Goal: Share content: Share content

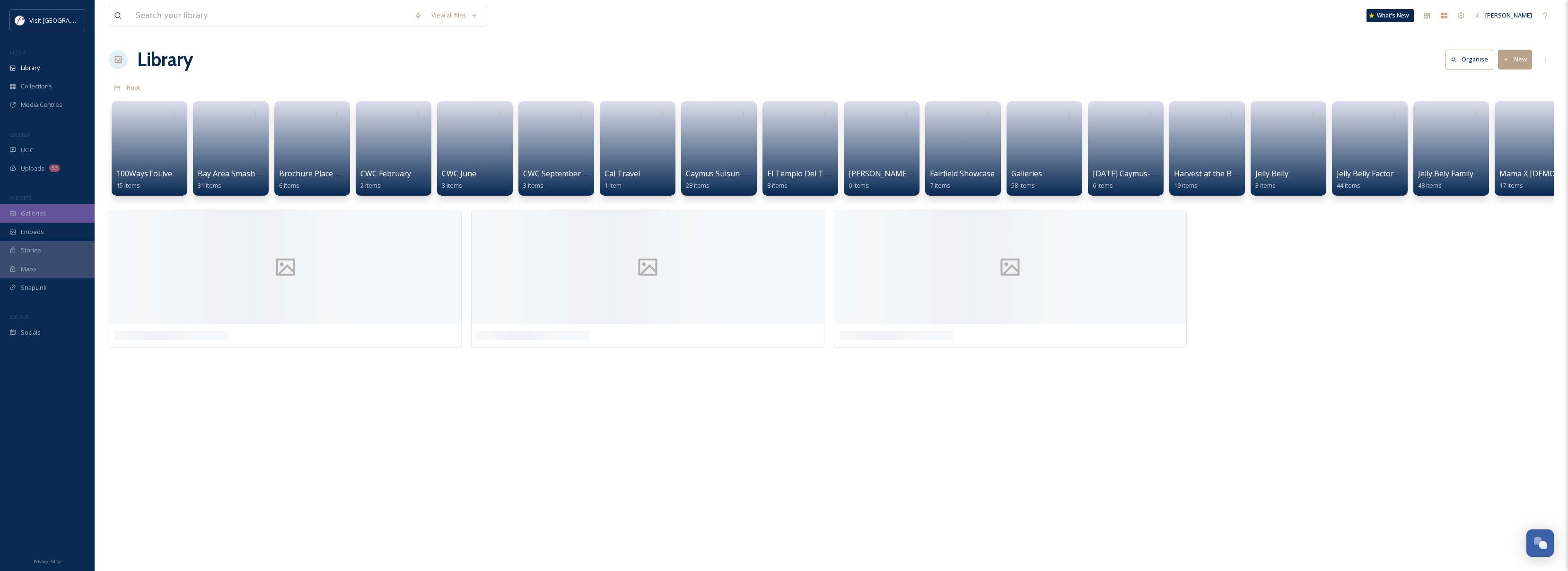
click at [48, 214] on div "Galleries" at bounding box center [47, 213] width 94 height 18
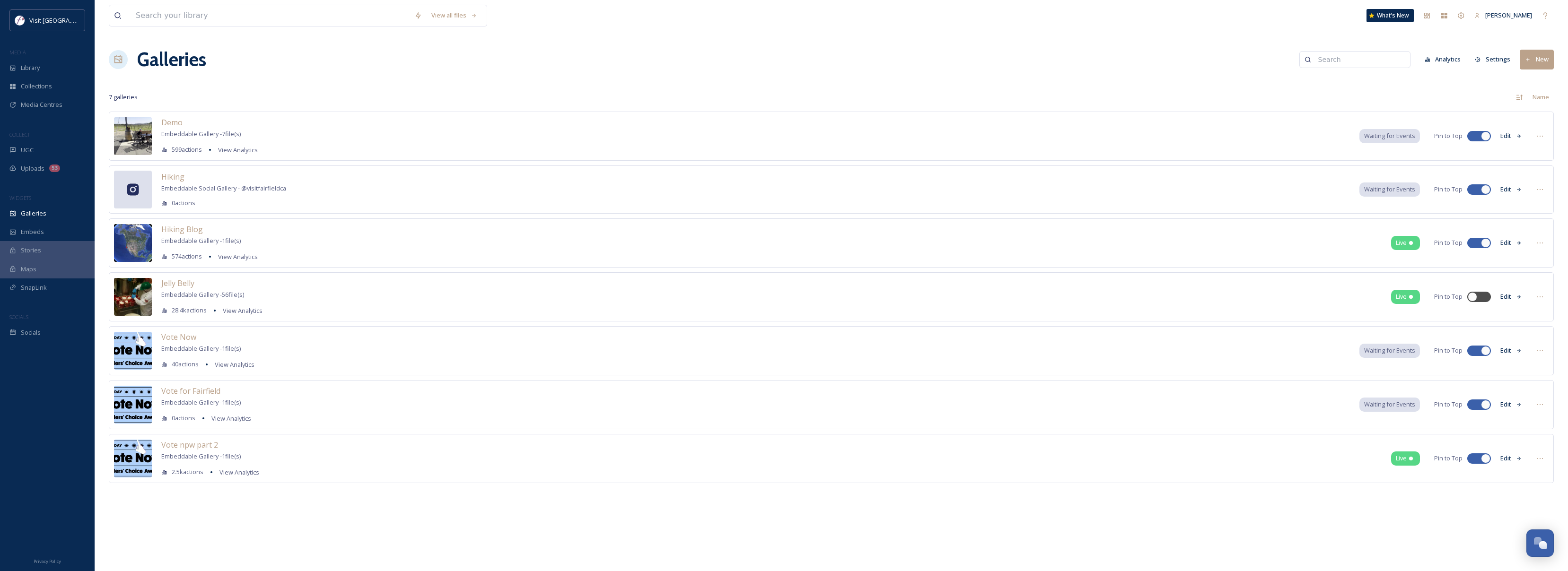
click at [1542, 64] on button "New" at bounding box center [1536, 59] width 34 height 19
click at [1535, 85] on span "Gallery" at bounding box center [1539, 81] width 20 height 9
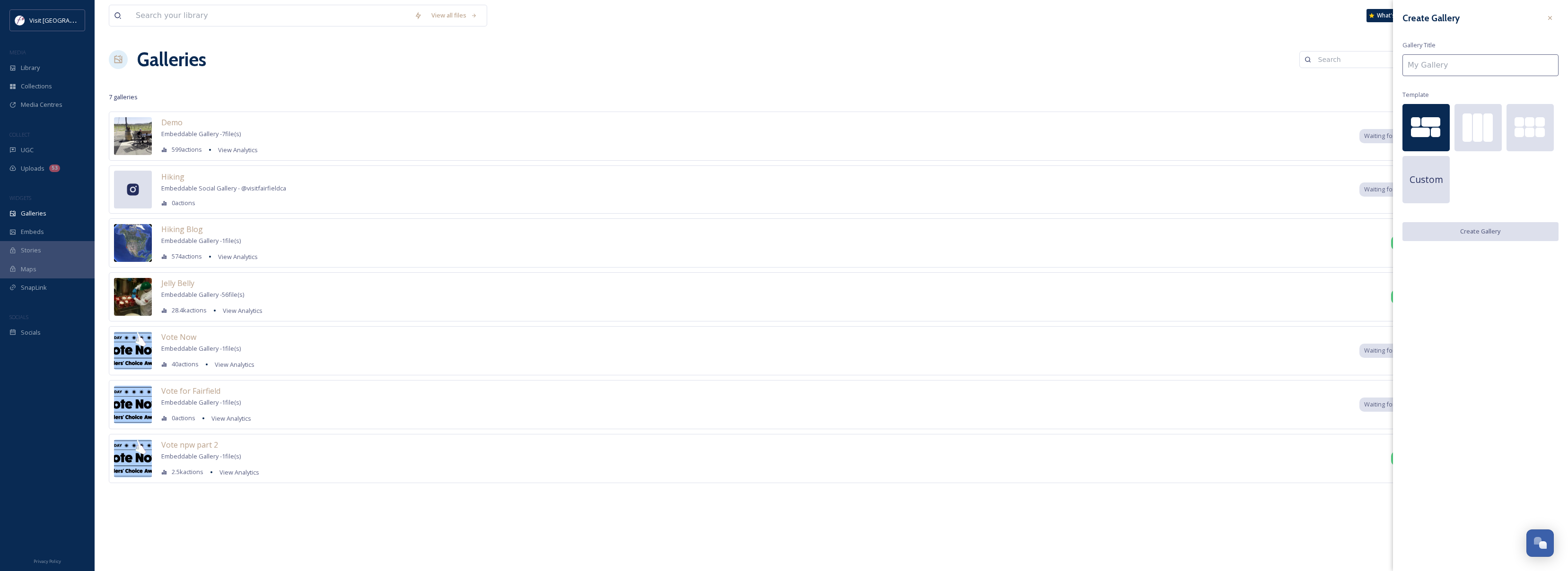
click at [1488, 67] on input at bounding box center [1480, 65] width 156 height 21
type input "Reading Raibow"
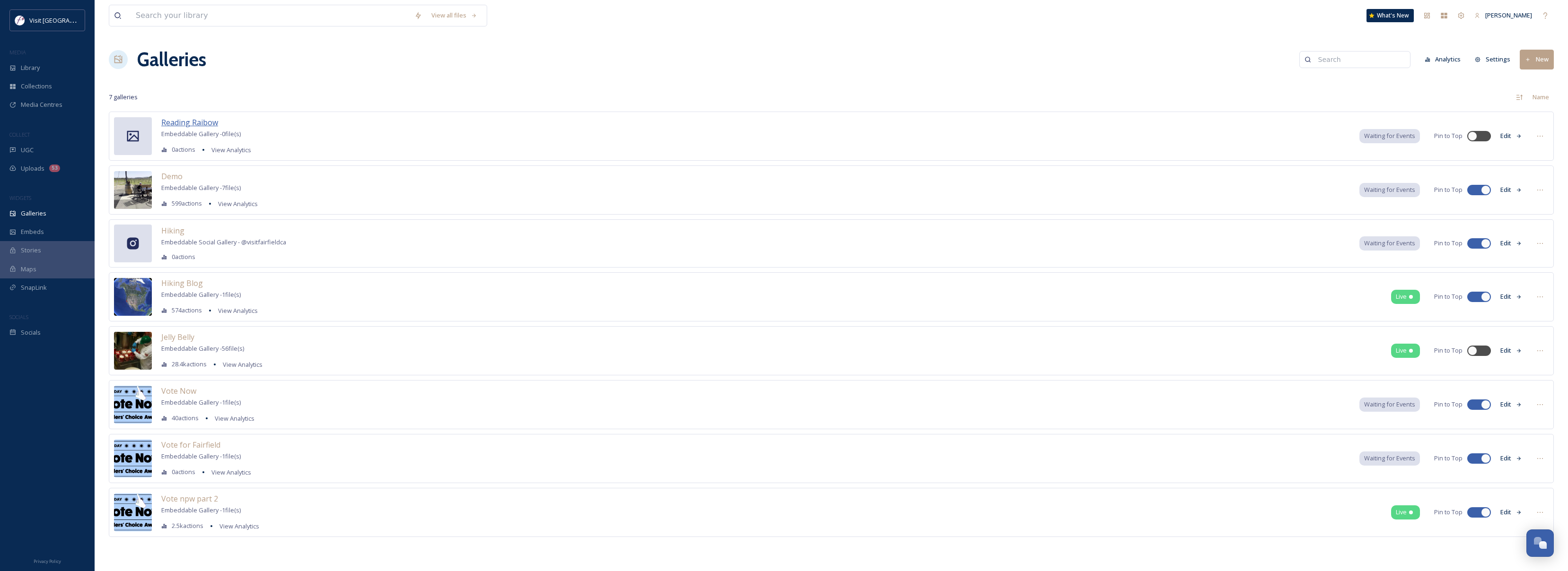
click at [205, 118] on span "Reading Raibow" at bounding box center [190, 122] width 57 height 10
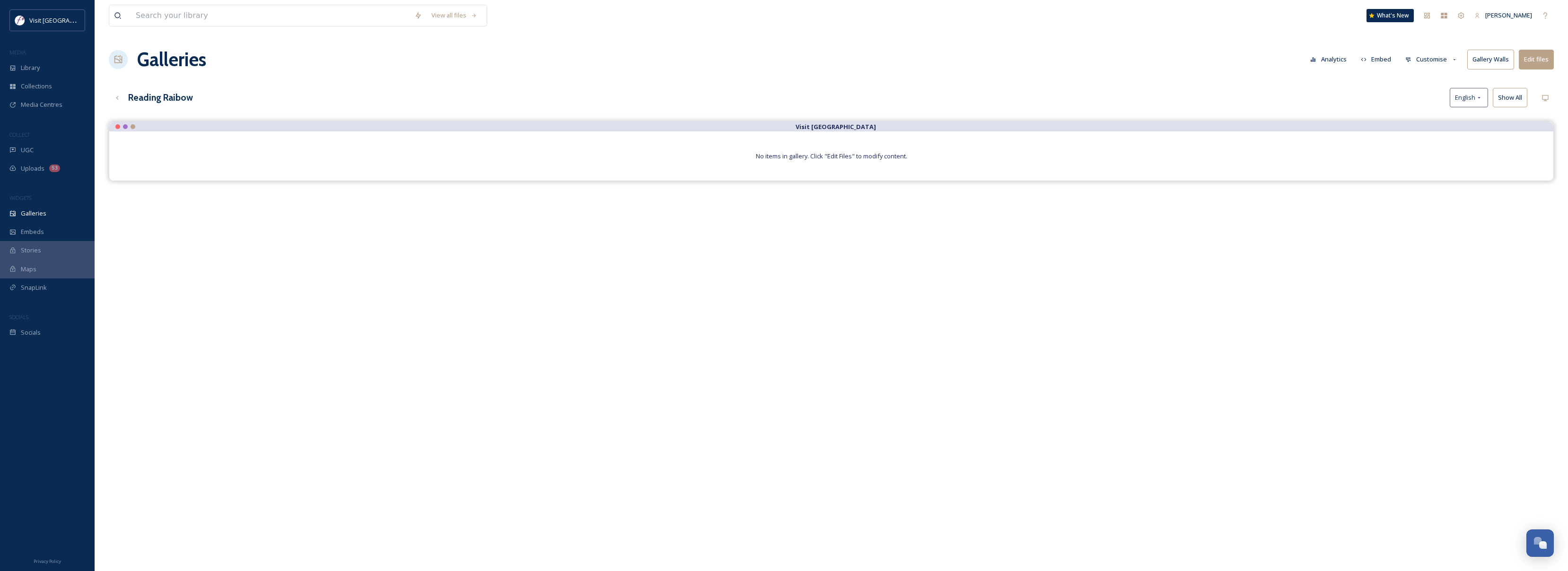
click at [1538, 62] on button "Edit files" at bounding box center [1536, 59] width 35 height 19
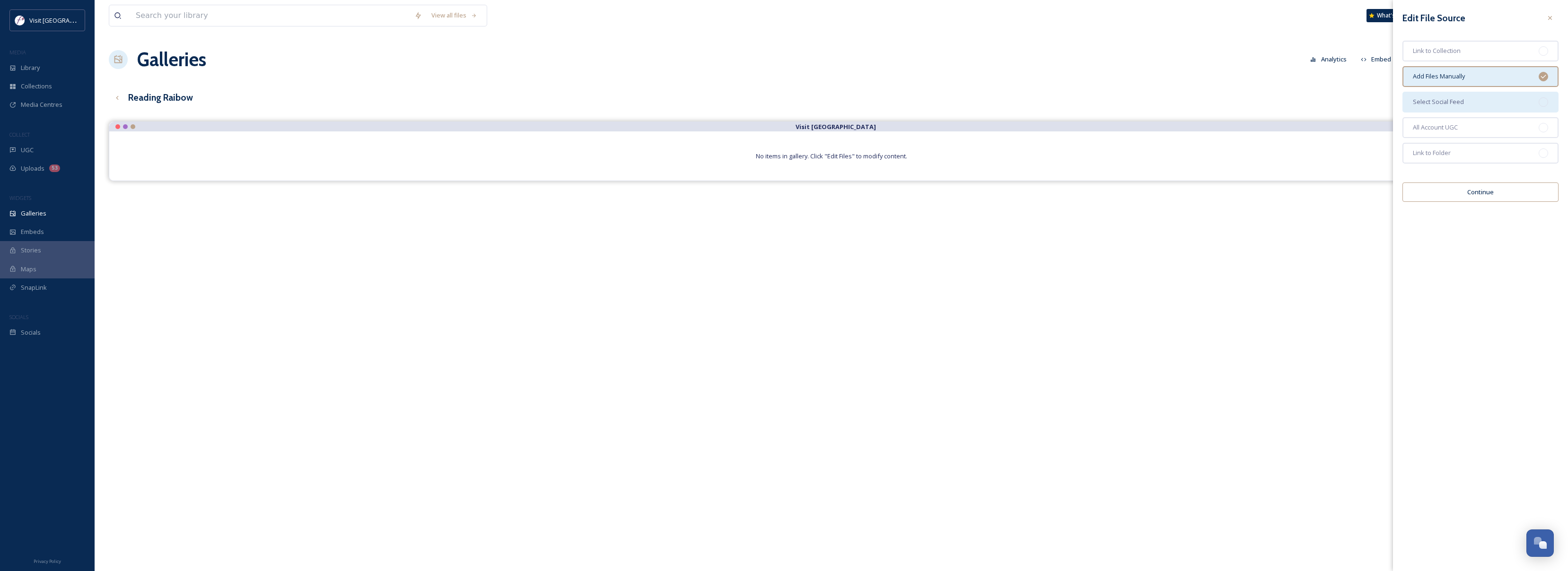
click at [1470, 98] on div "Select Social Feed" at bounding box center [1480, 102] width 156 height 21
click at [1481, 149] on div "Link to Folder" at bounding box center [1480, 153] width 156 height 21
click at [1485, 192] on button "Continue" at bounding box center [1480, 192] width 156 height 19
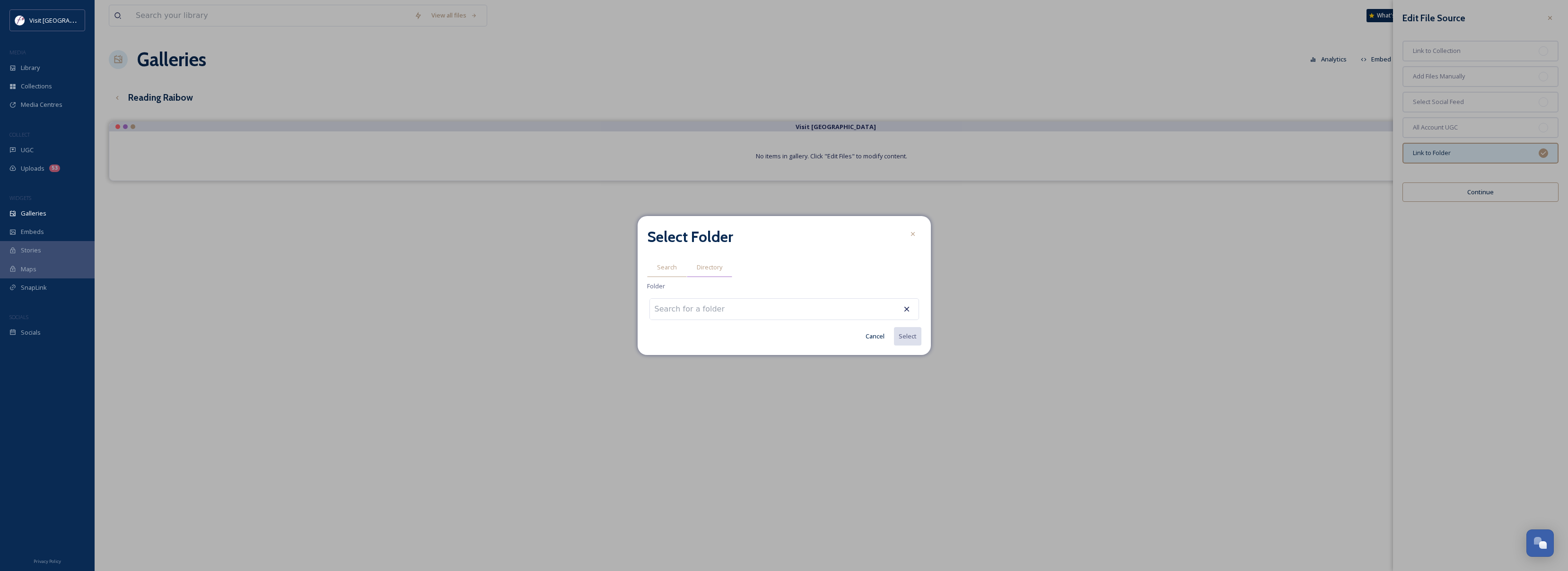
click at [708, 263] on span "Directory" at bounding box center [710, 267] width 25 height 9
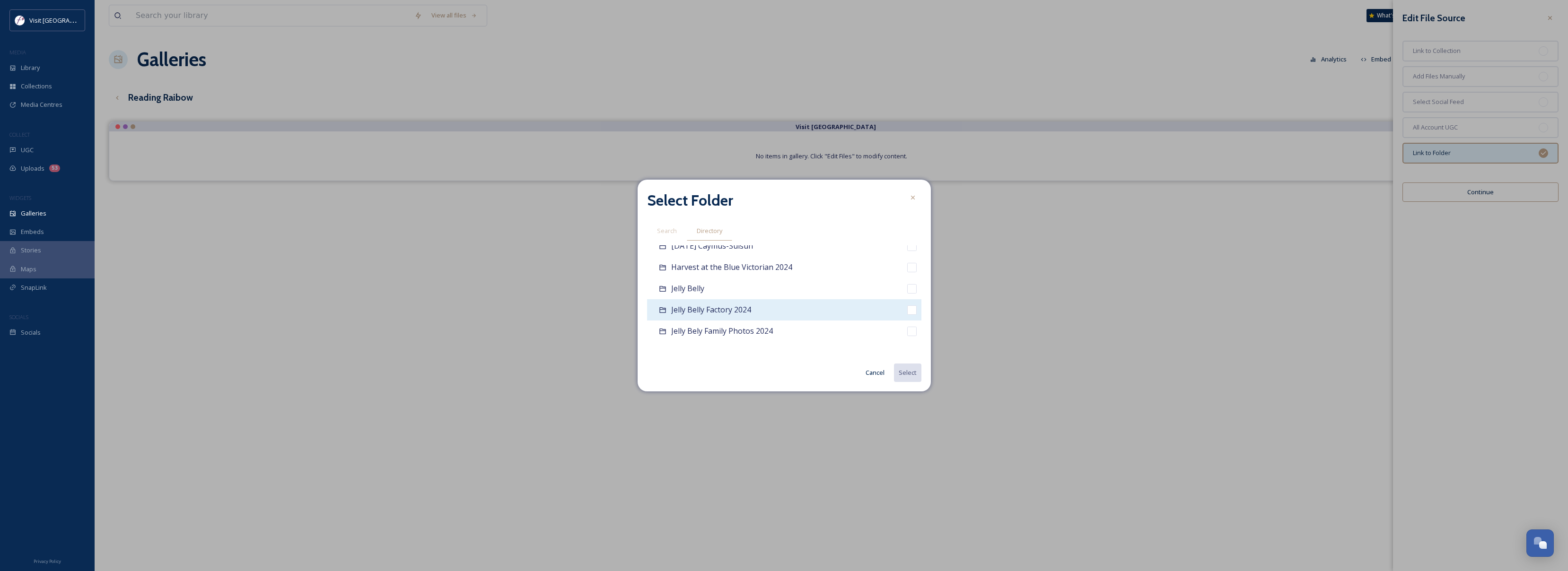
scroll to position [653, 0]
click at [872, 372] on button "Cancel" at bounding box center [876, 373] width 29 height 18
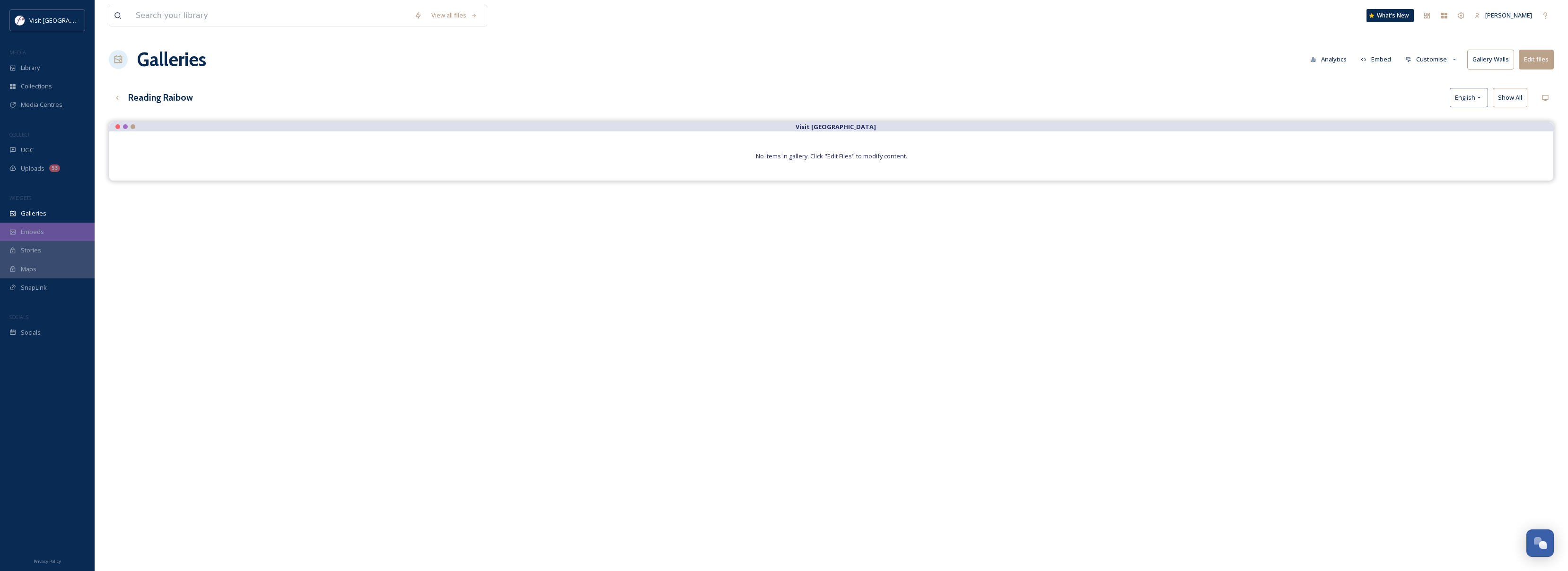
click at [37, 228] on span "Embeds" at bounding box center [32, 232] width 23 height 9
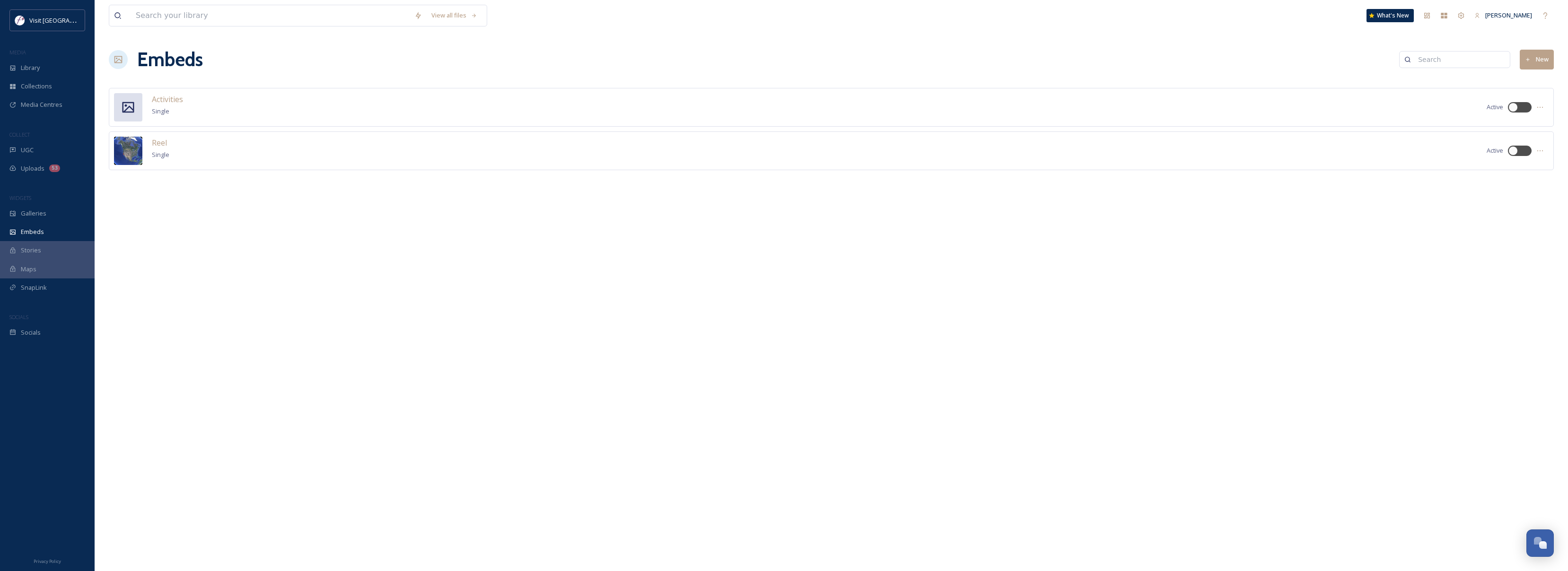
click at [1541, 52] on button "New" at bounding box center [1536, 59] width 34 height 19
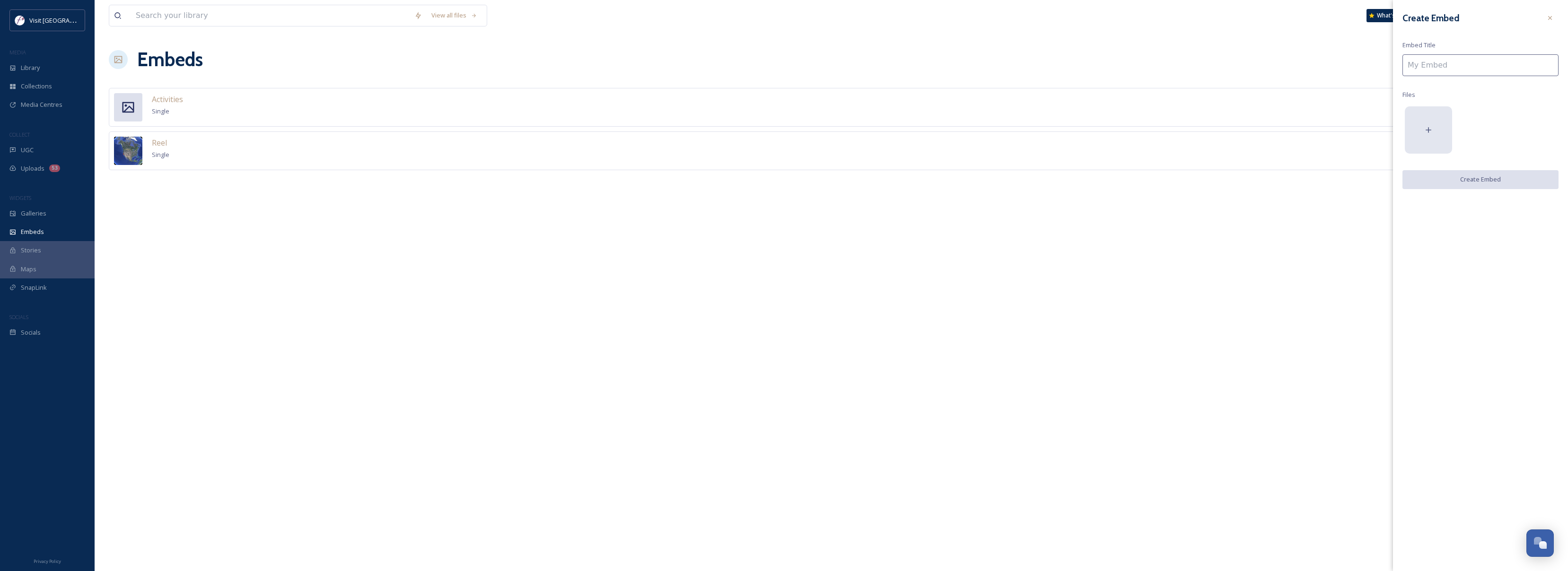
click at [1434, 118] on div at bounding box center [1428, 130] width 48 height 48
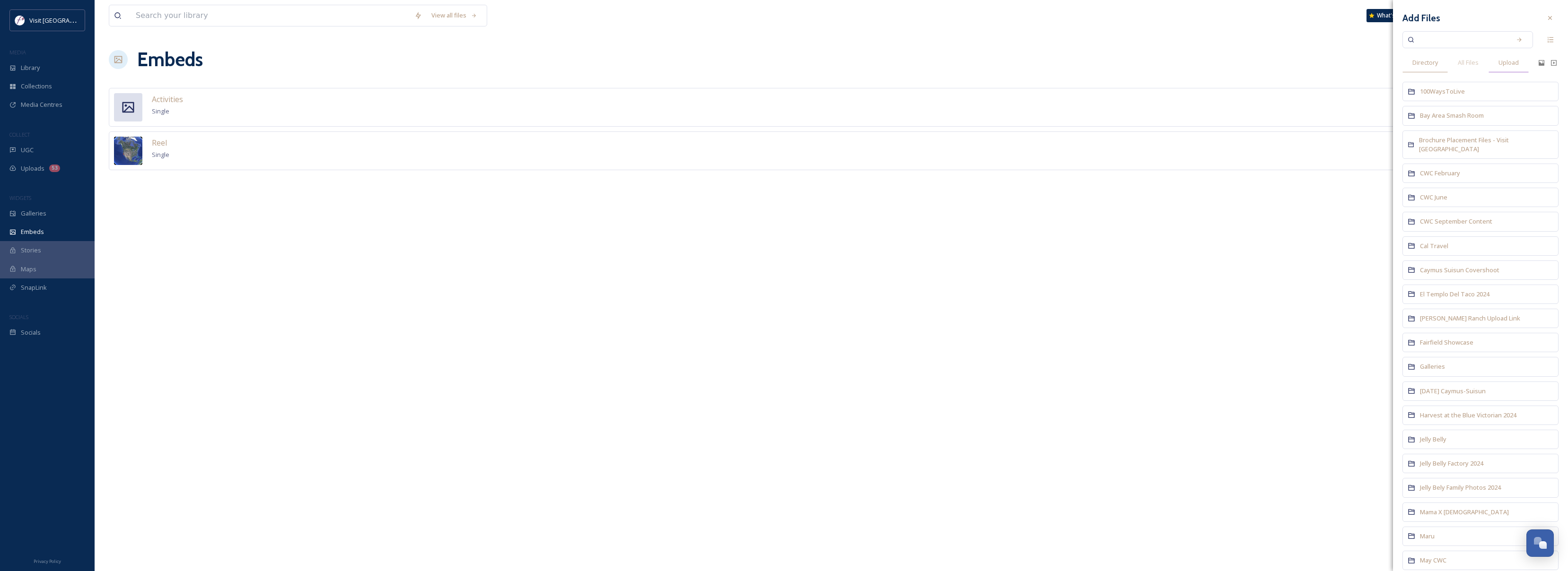
click at [1515, 63] on span "Upload" at bounding box center [1509, 62] width 21 height 9
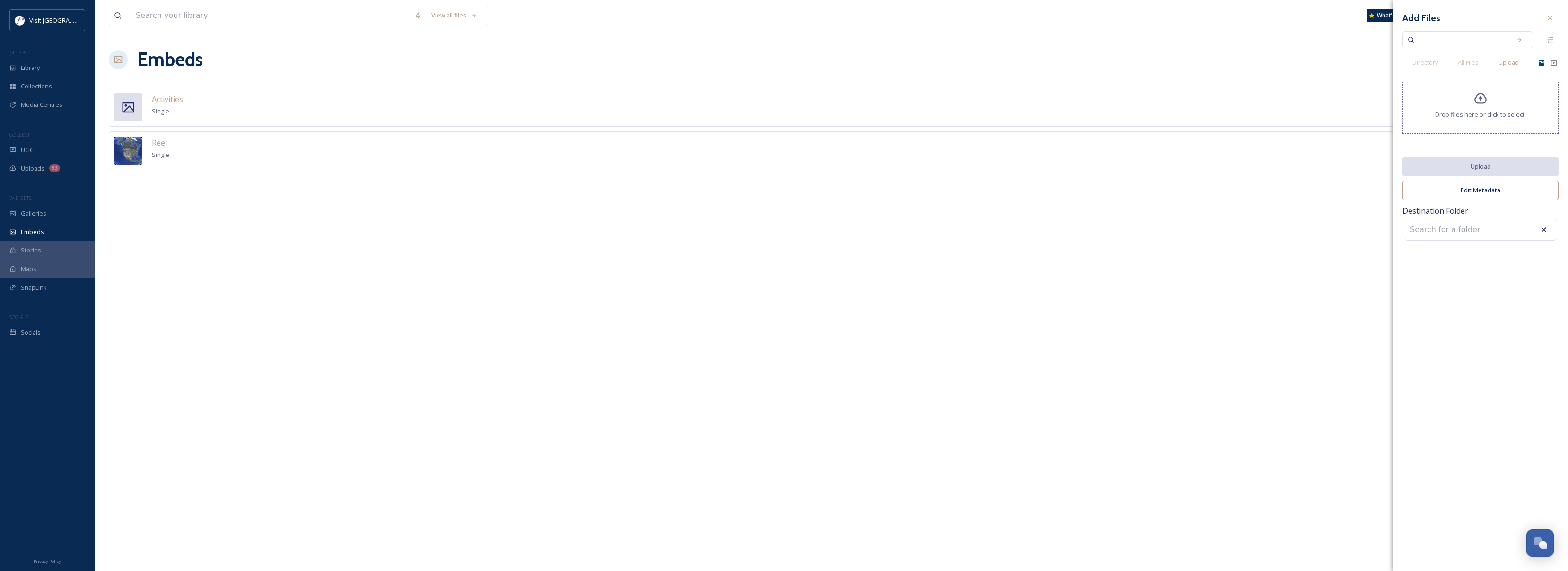
click at [1541, 63] on icon at bounding box center [1541, 63] width 6 height 6
click at [1482, 100] on icon at bounding box center [1480, 98] width 13 height 13
click at [1505, 173] on button "Upload" at bounding box center [1480, 167] width 156 height 19
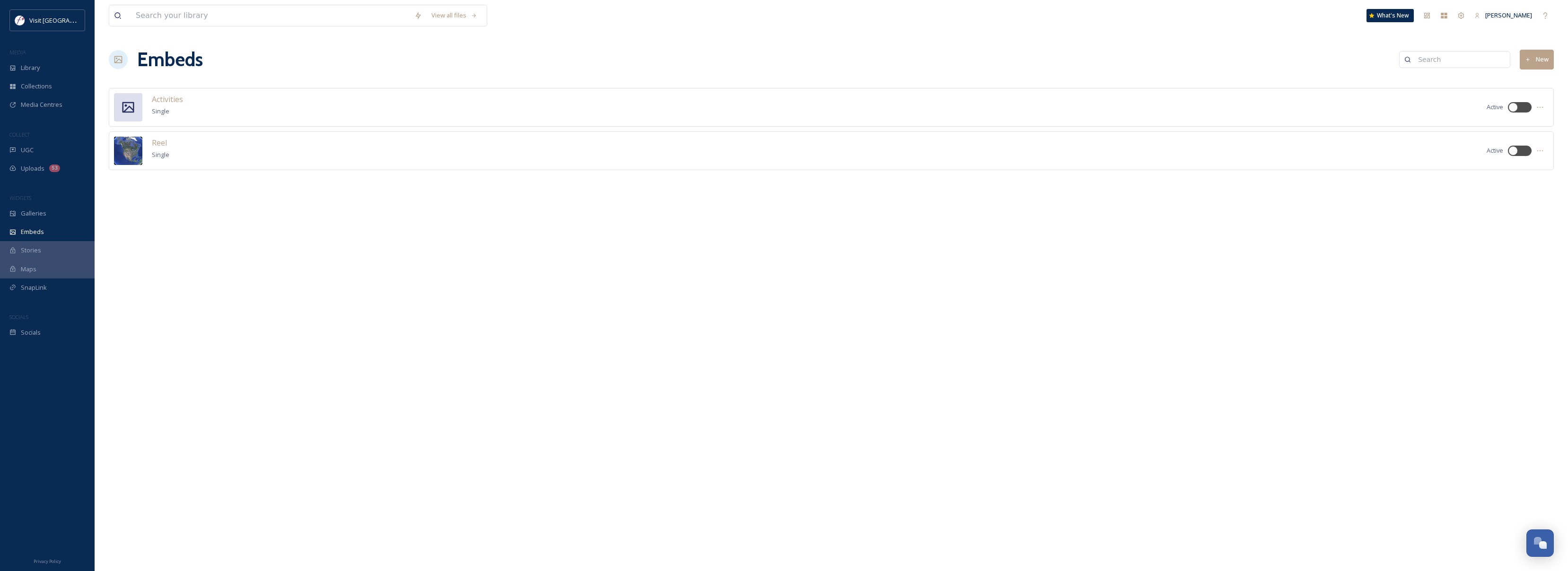
click at [1200, 243] on div "View all files What's New Zebastian Chihuaque Embeds New Activities Single Acti…" at bounding box center [831, 286] width 1474 height 571
click at [1543, 55] on button "New" at bounding box center [1536, 59] width 34 height 19
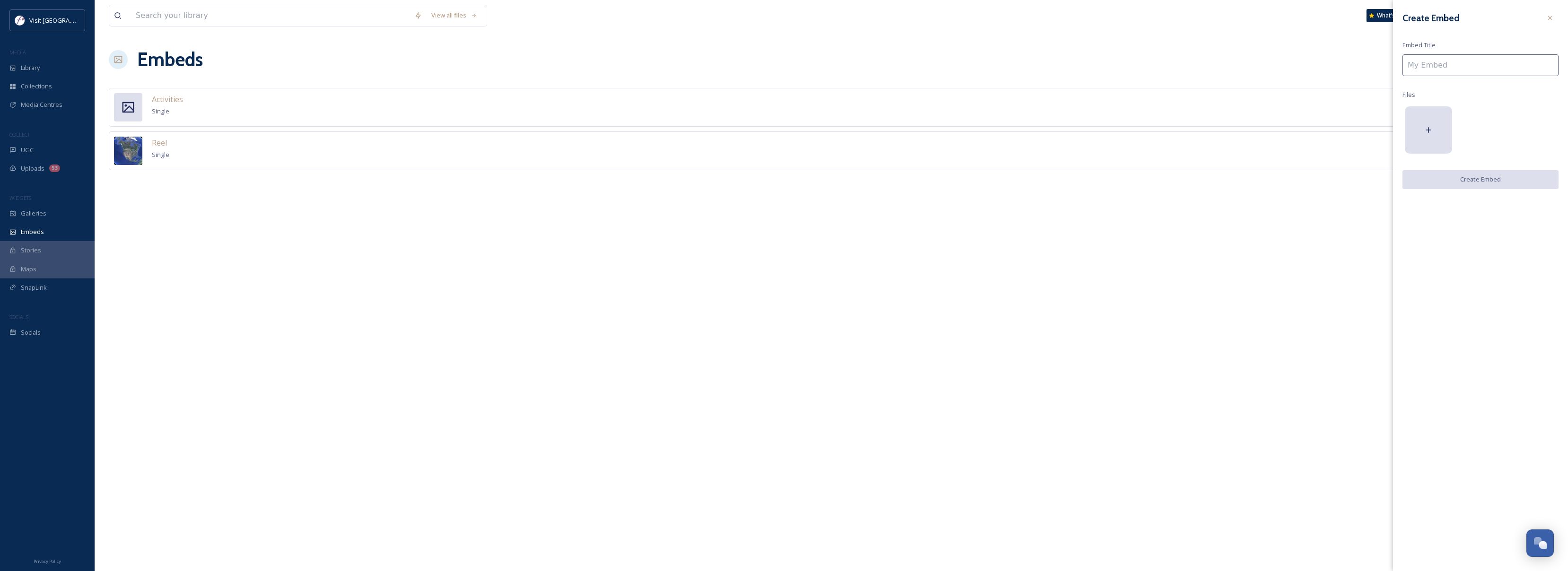
click at [1434, 68] on input at bounding box center [1480, 65] width 156 height 21
type input "Reading Rainbow"
click at [1417, 116] on div at bounding box center [1428, 130] width 48 height 48
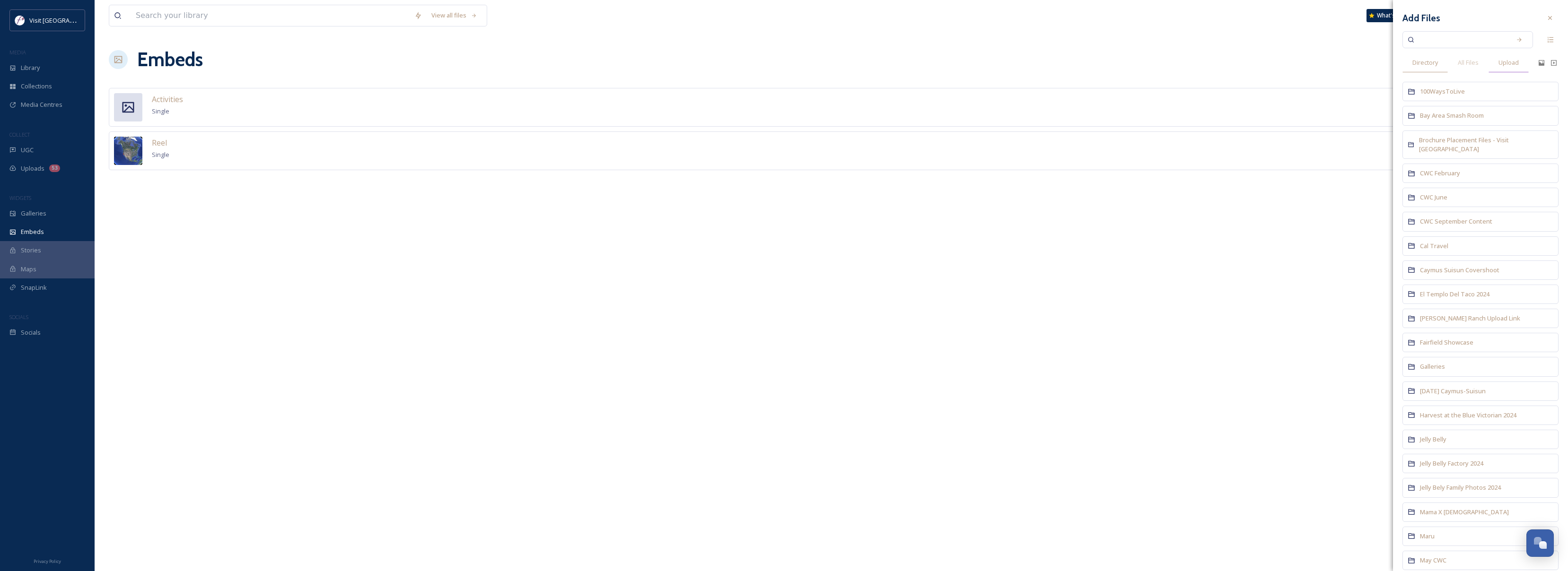
click at [1512, 62] on span "Upload" at bounding box center [1509, 62] width 21 height 9
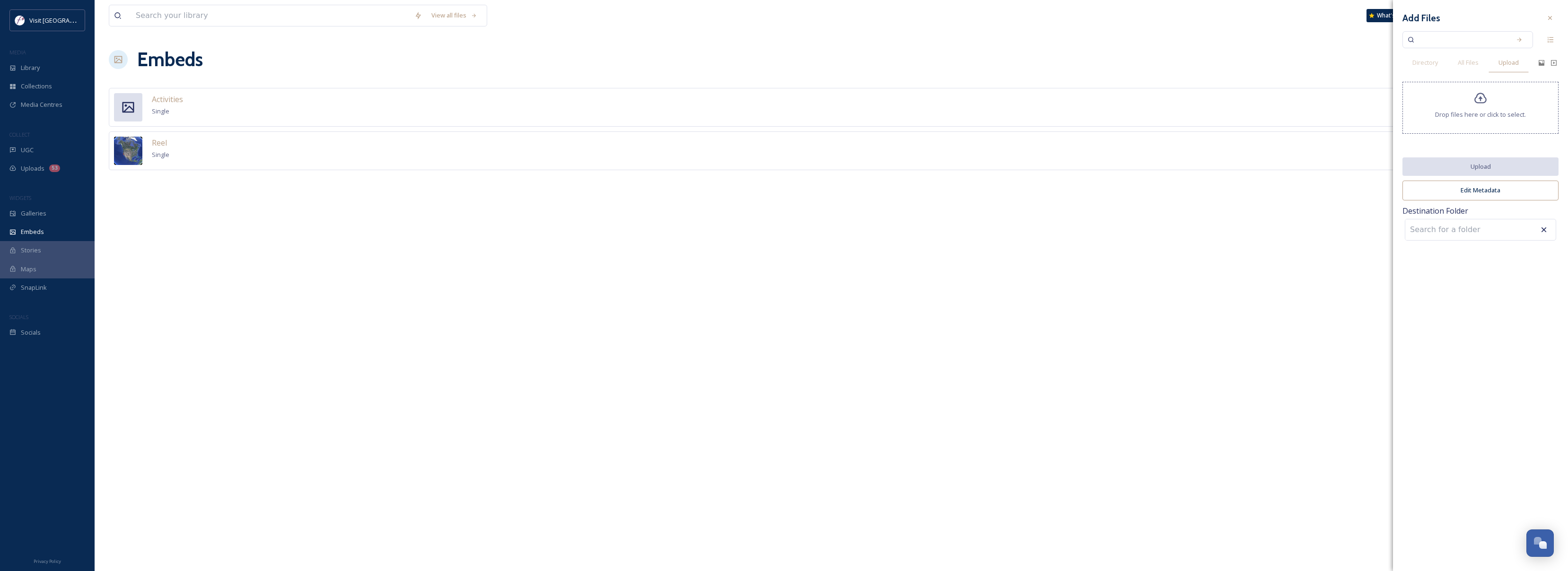
click at [1469, 98] on div "Drop files here or click to select." at bounding box center [1480, 108] width 156 height 52
click at [1510, 171] on button "Upload" at bounding box center [1480, 167] width 156 height 19
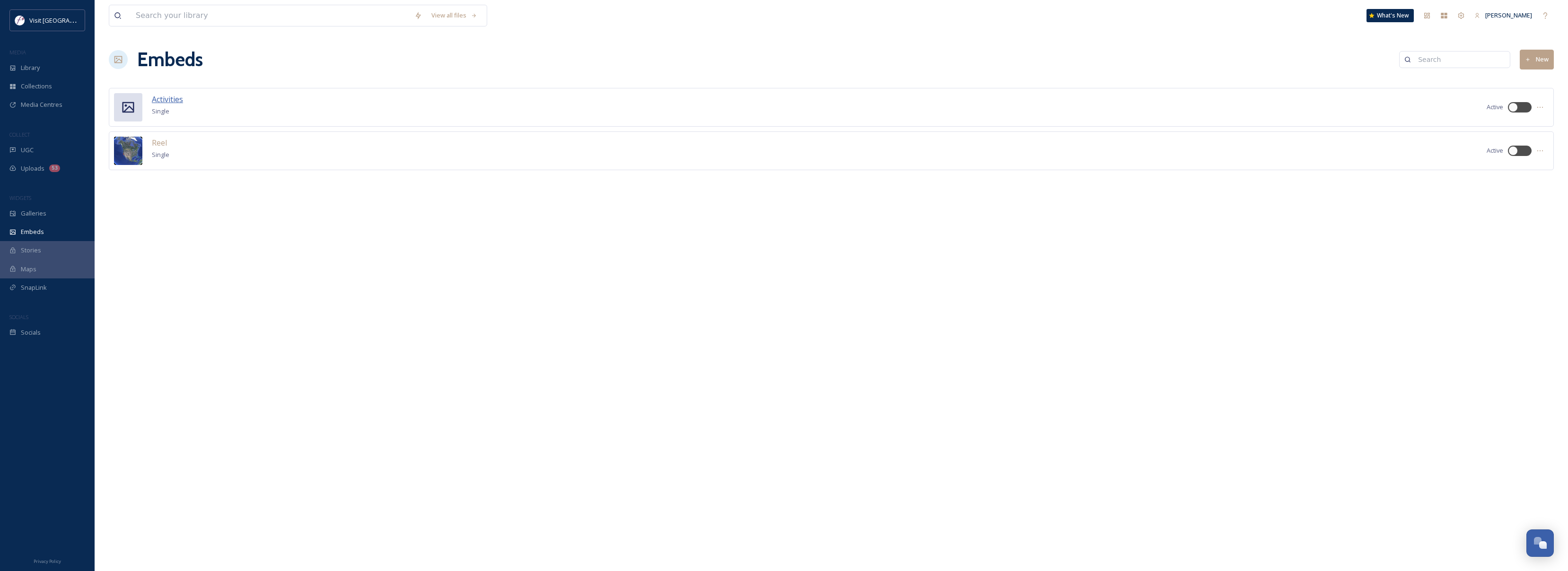
click at [160, 97] on span "Activities" at bounding box center [167, 99] width 31 height 10
click at [205, 158] on div "Reel Single Active" at bounding box center [831, 151] width 1445 height 39
click at [152, 144] on span "Reel" at bounding box center [159, 143] width 15 height 10
click at [1535, 59] on button "New" at bounding box center [1536, 59] width 34 height 19
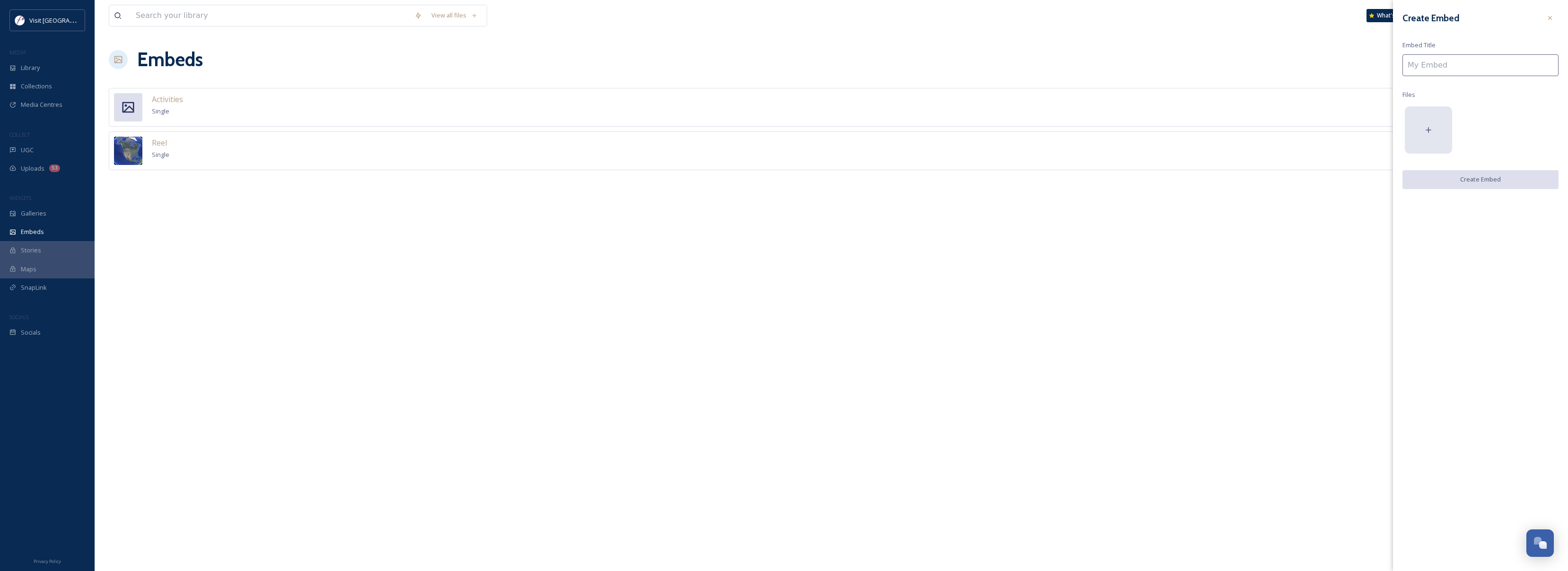
click at [1434, 128] on div at bounding box center [1428, 130] width 48 height 48
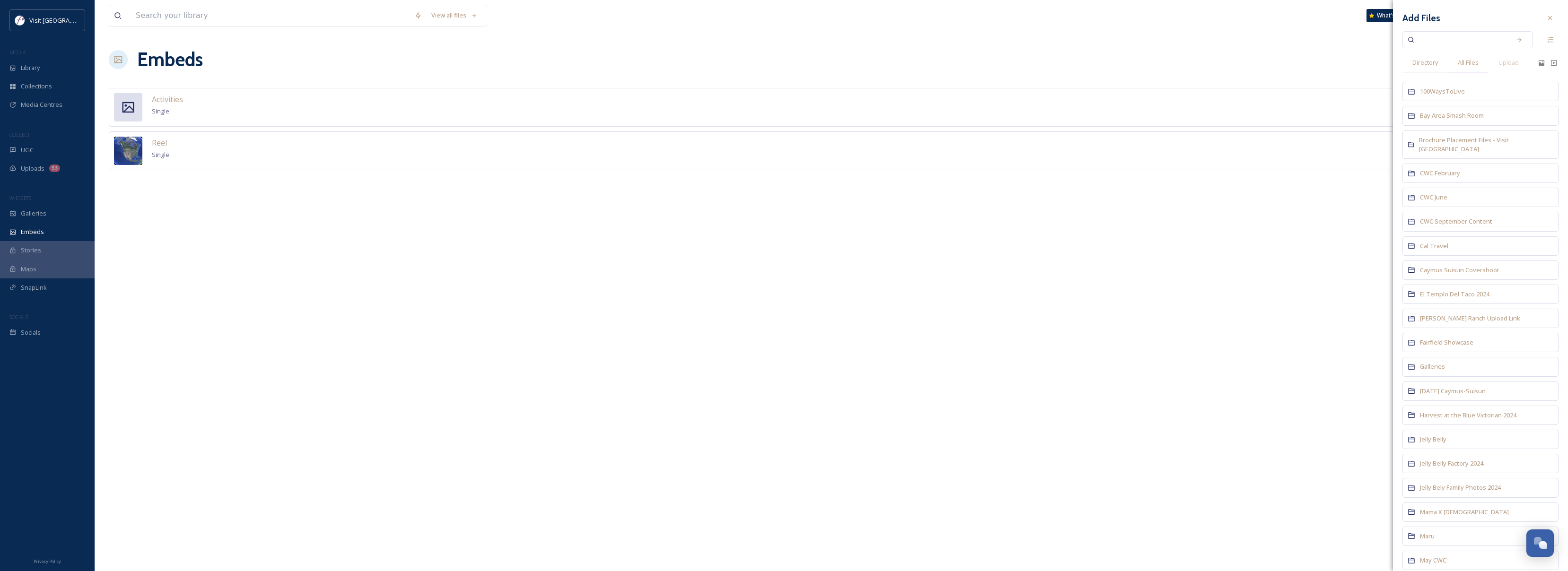
click at [1478, 58] on span "All Files" at bounding box center [1468, 62] width 21 height 9
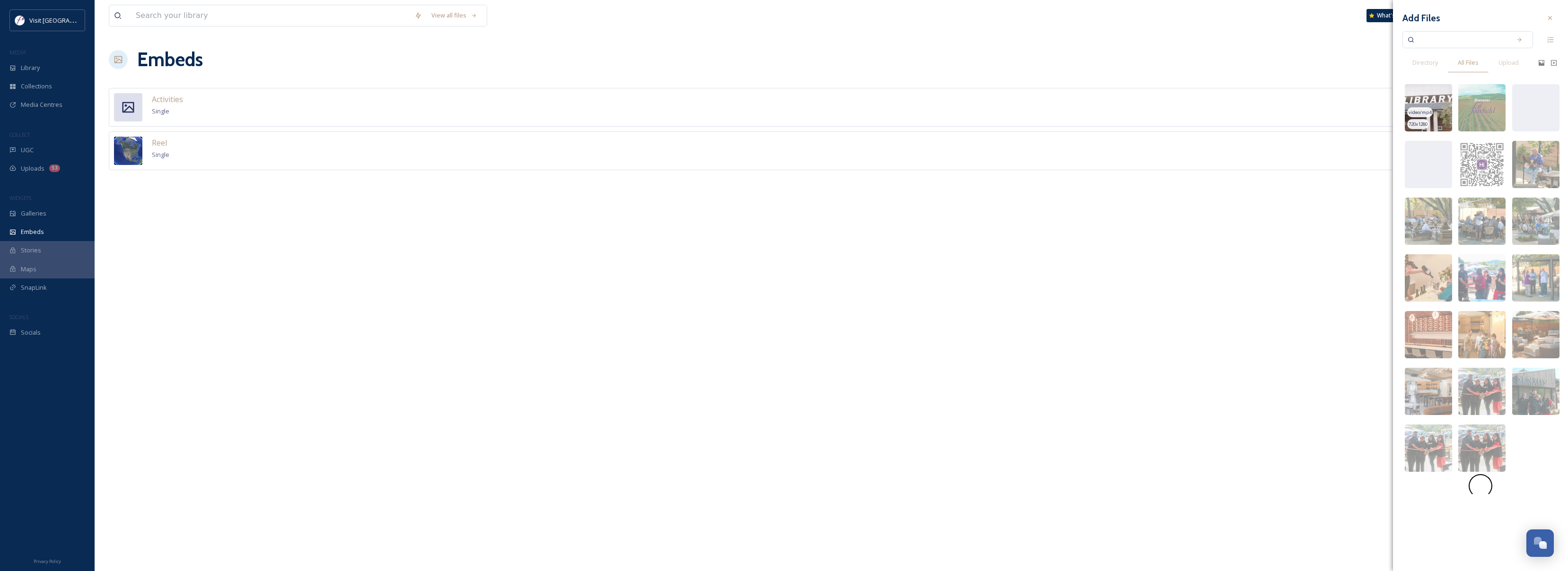
click at [1434, 99] on img at bounding box center [1428, 108] width 48 height 48
click at [1432, 63] on span "Directory" at bounding box center [1425, 62] width 25 height 9
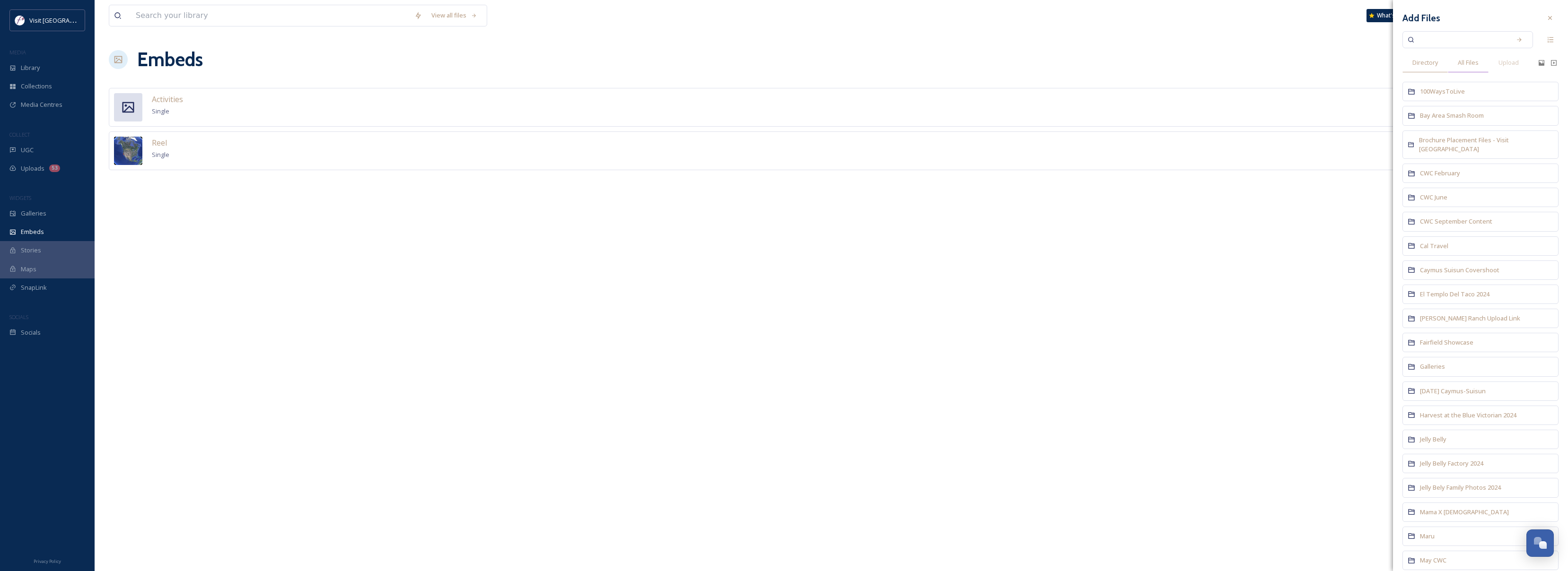
click at [1474, 64] on span "All Files" at bounding box center [1468, 62] width 21 height 9
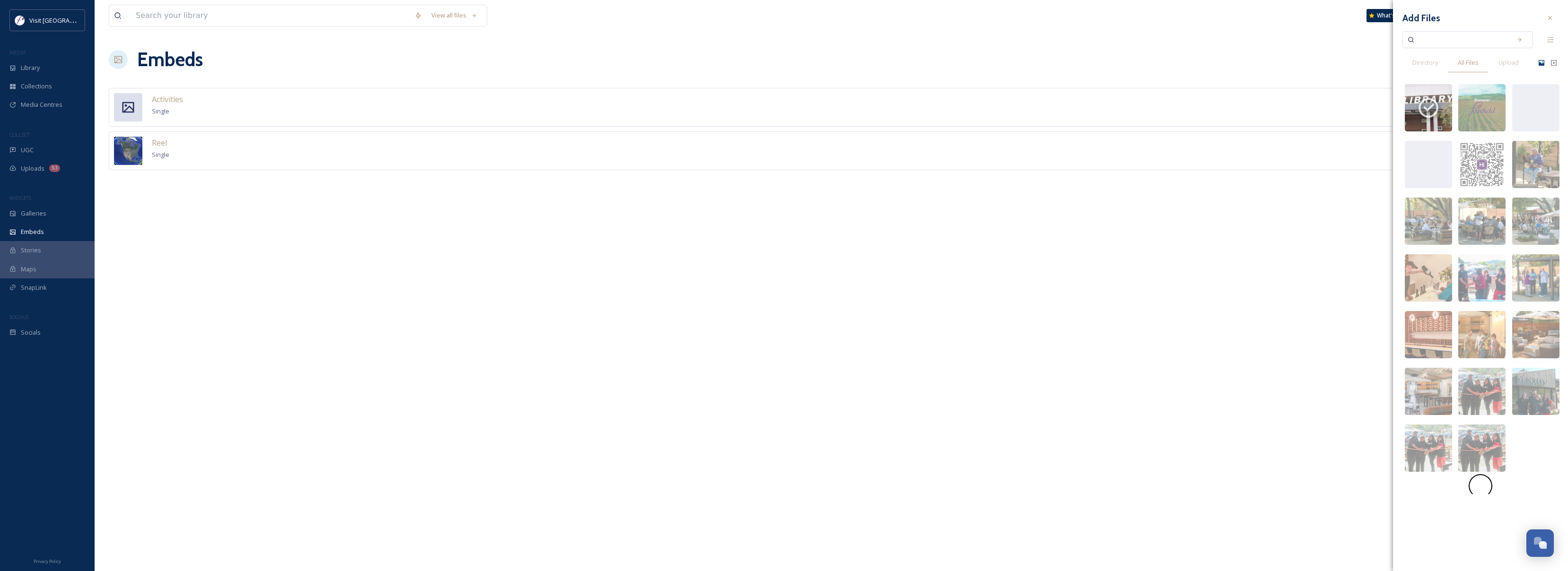
click at [1541, 65] on icon at bounding box center [1541, 63] width 6 height 6
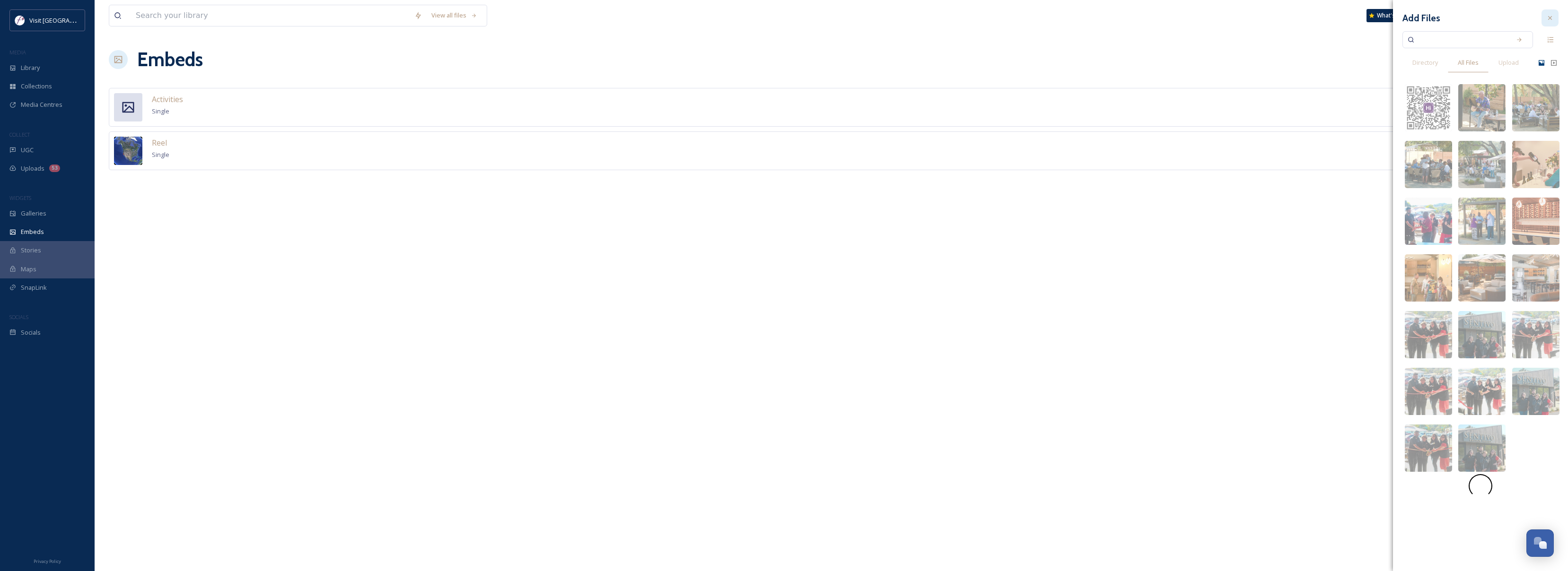
click at [1551, 20] on icon at bounding box center [1551, 18] width 8 height 8
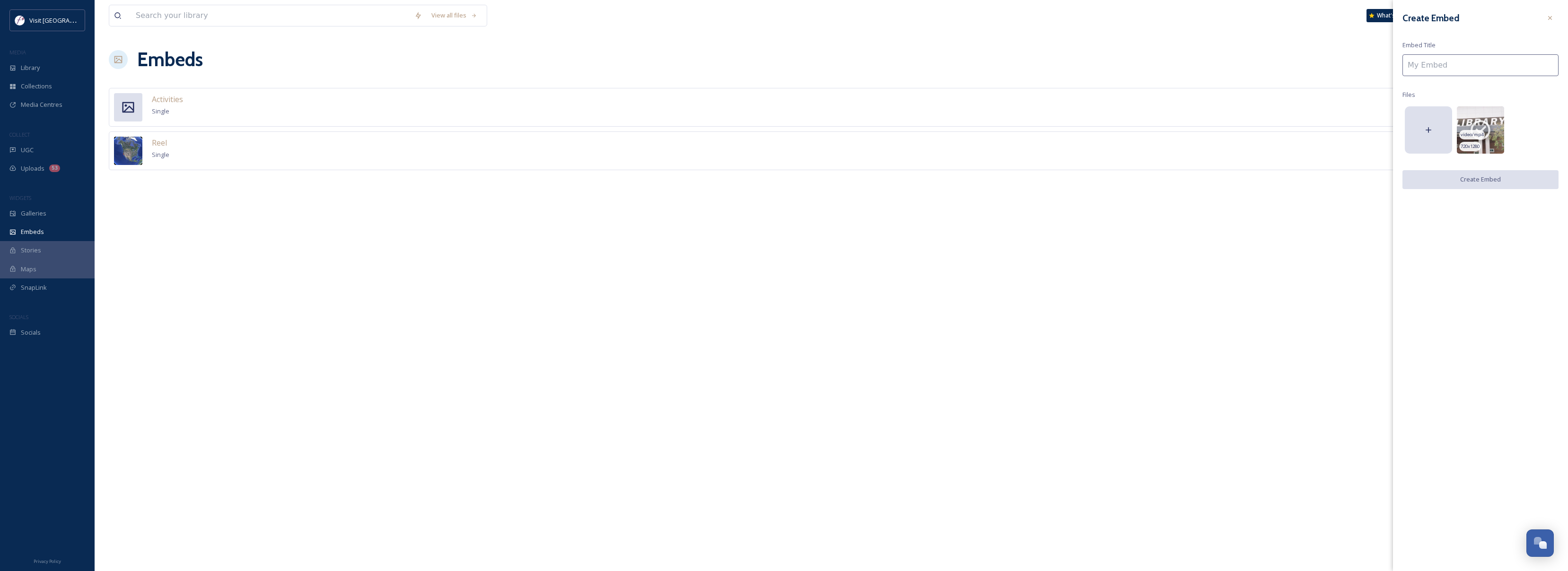
click at [1488, 145] on img at bounding box center [1481, 130] width 48 height 48
click at [1433, 137] on div at bounding box center [1428, 130] width 48 height 48
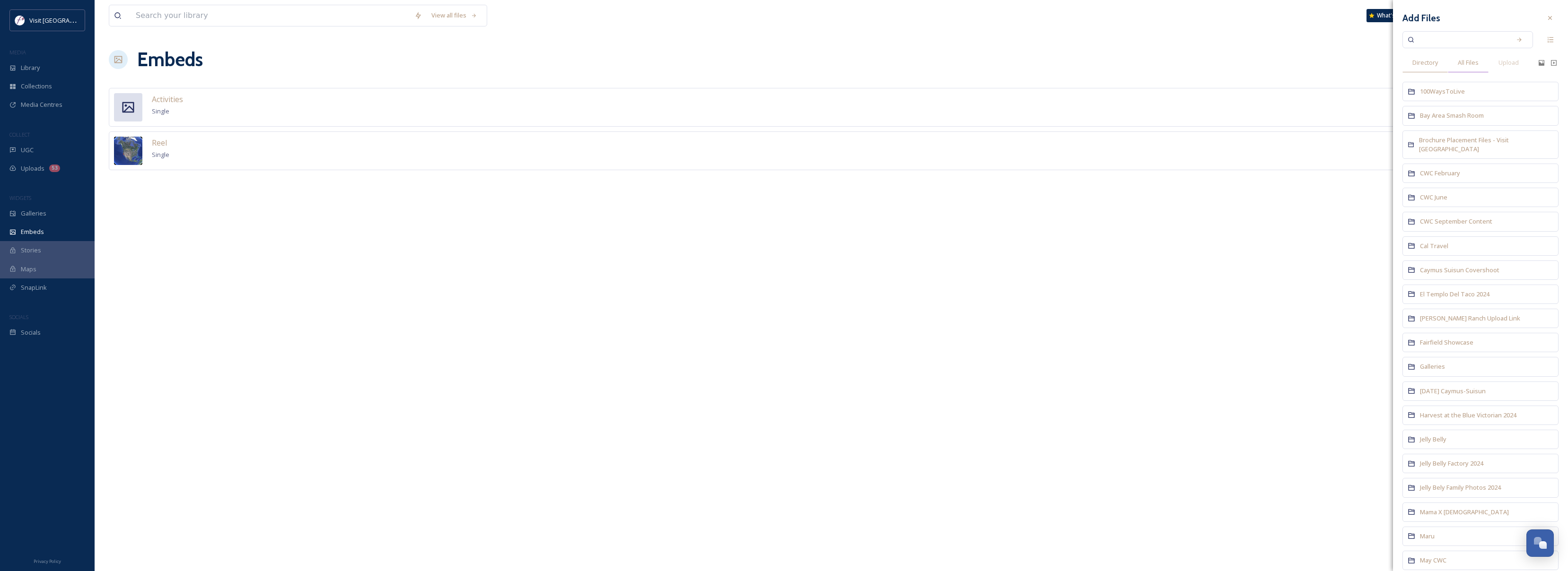
click at [1480, 61] on div "All Files" at bounding box center [1468, 63] width 40 height 19
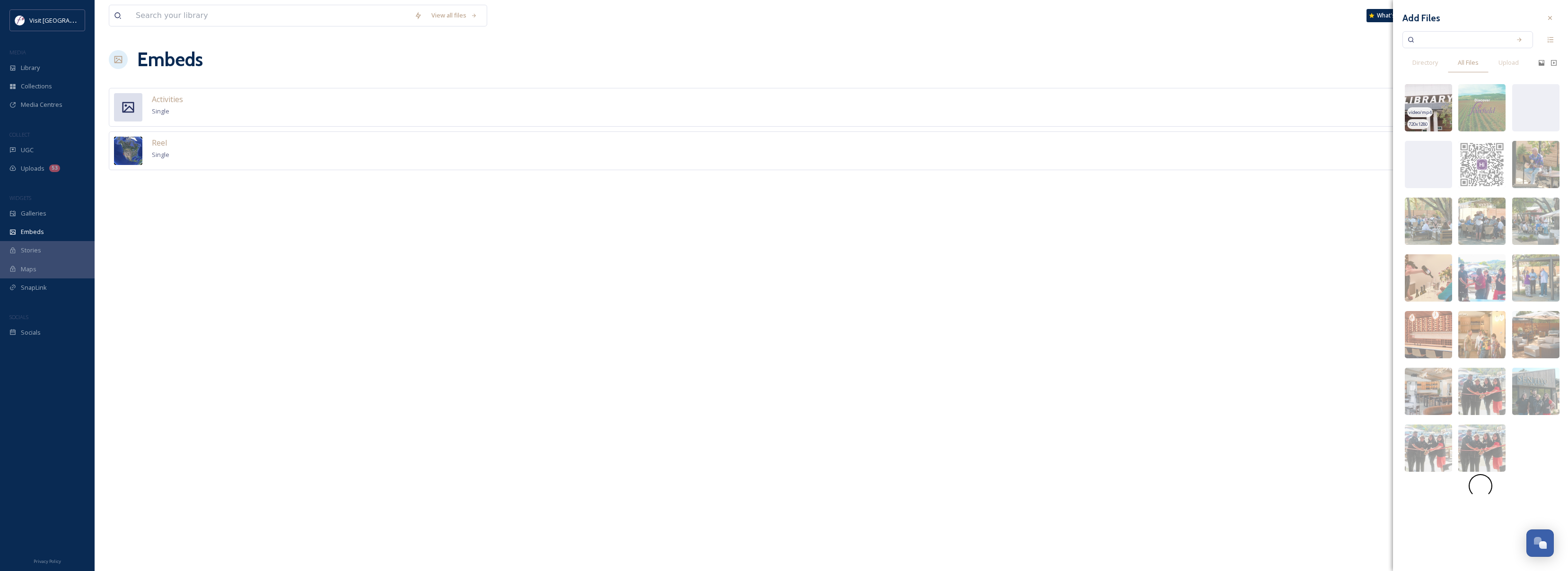
click at [1434, 94] on img at bounding box center [1428, 108] width 48 height 48
click at [1551, 21] on icon at bounding box center [1551, 18] width 8 height 8
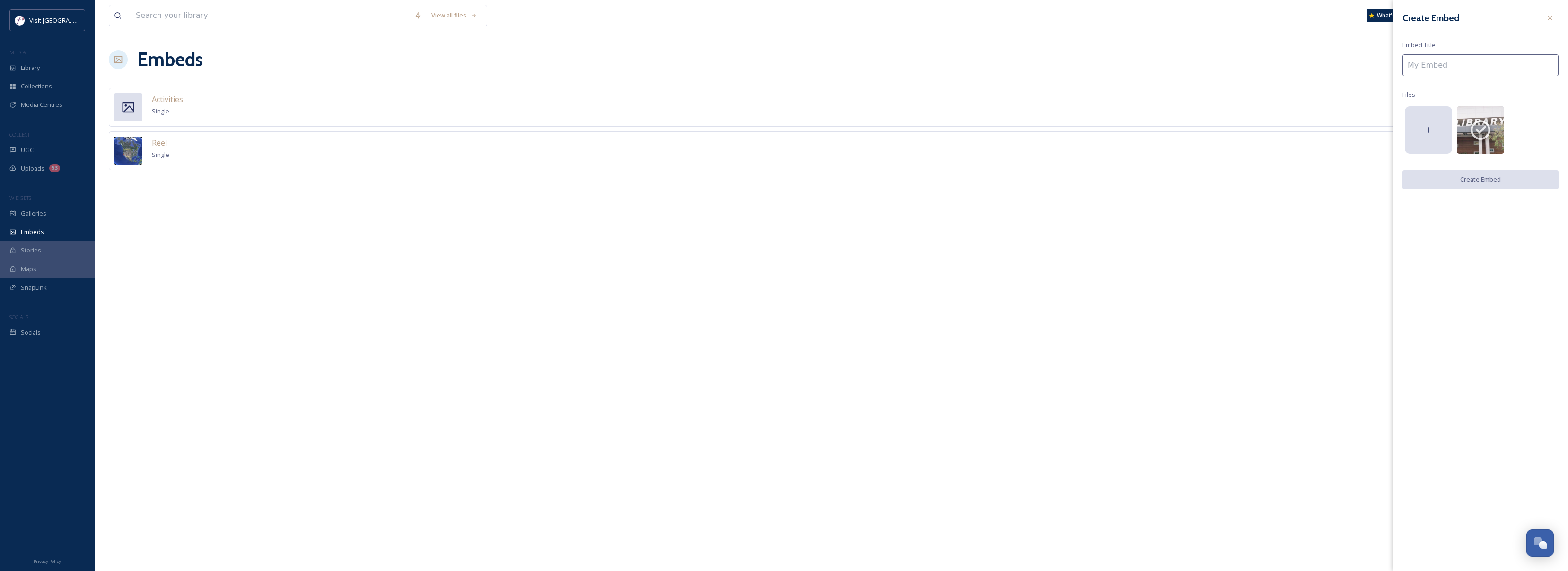
click at [1453, 67] on input at bounding box center [1480, 65] width 156 height 21
type input "R"
type input "Visit Fairfield Reading Rainbow"
click at [1501, 187] on button "Create Embed" at bounding box center [1480, 180] width 156 height 19
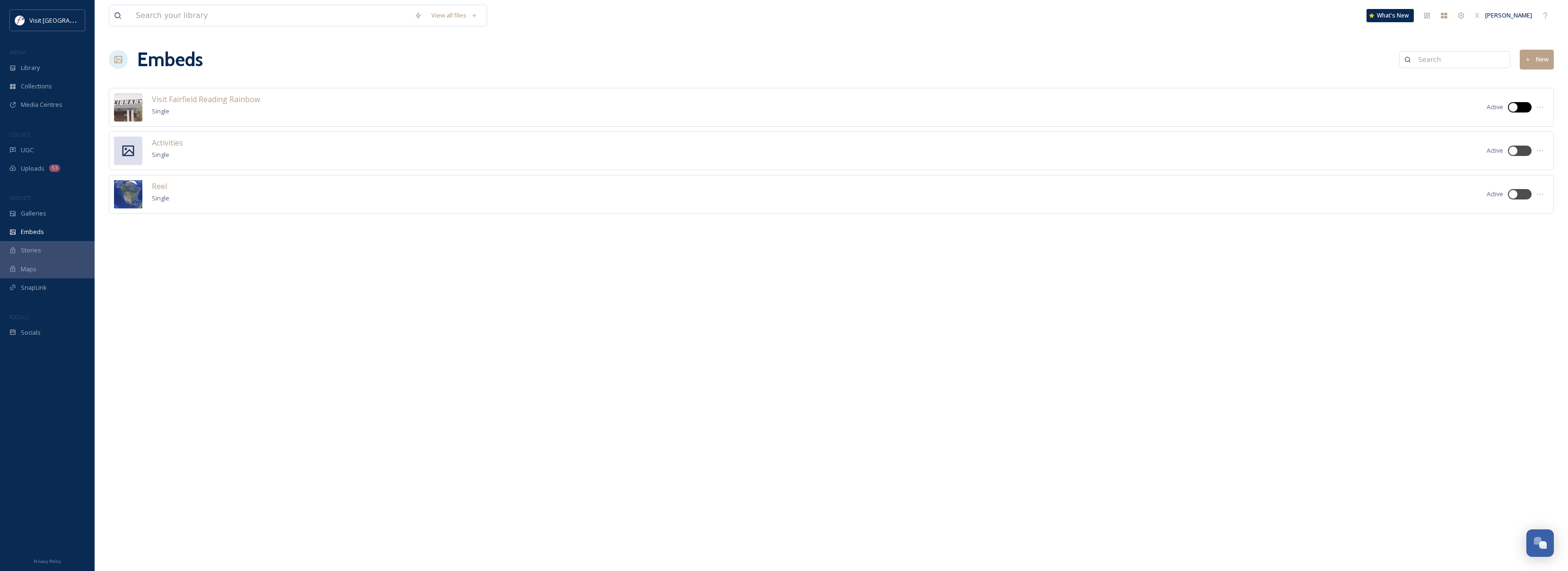
click at [1522, 106] on div at bounding box center [1524, 107] width 5 height 5
checkbox input "true"
click at [1536, 105] on icon at bounding box center [1540, 108] width 8 height 8
click at [1535, 144] on span "Embed Code" at bounding box center [1521, 146] width 36 height 9
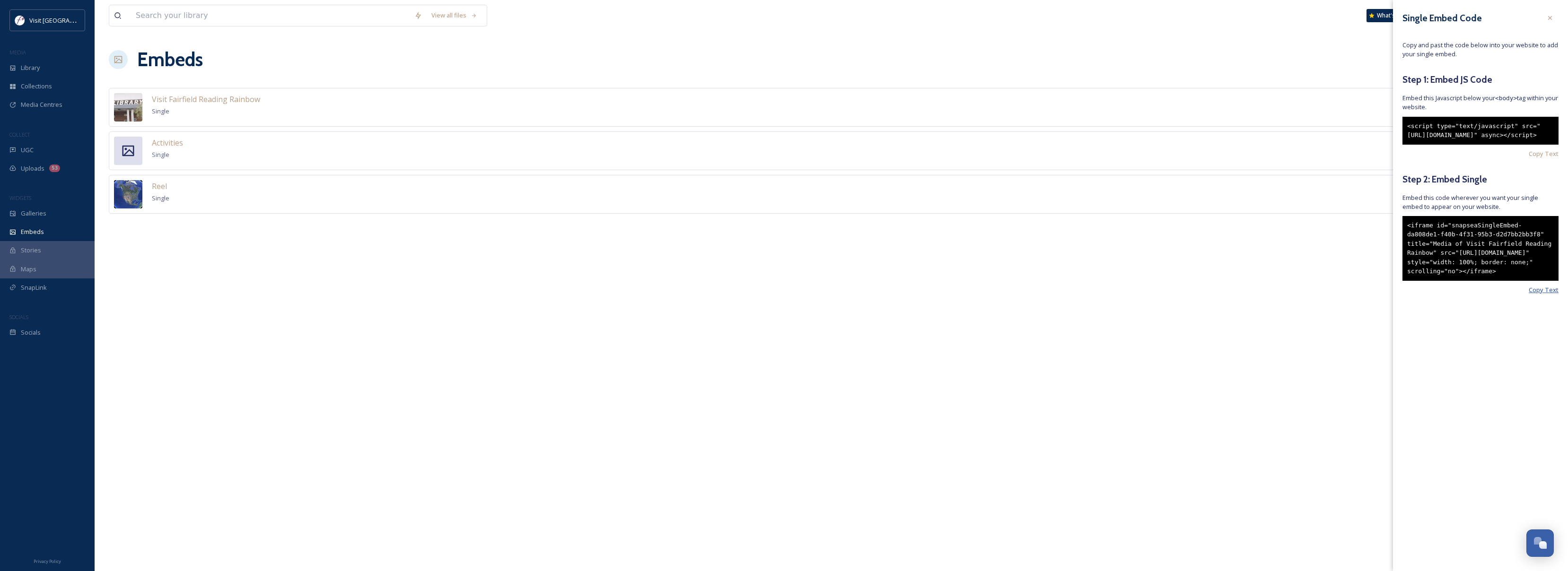
click at [1551, 295] on span "Copy Text" at bounding box center [1544, 289] width 30 height 9
click at [1541, 295] on span "Copy Text" at bounding box center [1544, 289] width 30 height 9
click at [1549, 145] on div "<script type="text/javascript" src="https://snapsea.fra1.digitaloceanspaces.com…" at bounding box center [1480, 130] width 156 height 28
click at [1547, 159] on span "Copy Text" at bounding box center [1544, 153] width 30 height 9
click at [1551, 159] on span "Copy Text" at bounding box center [1544, 153] width 30 height 9
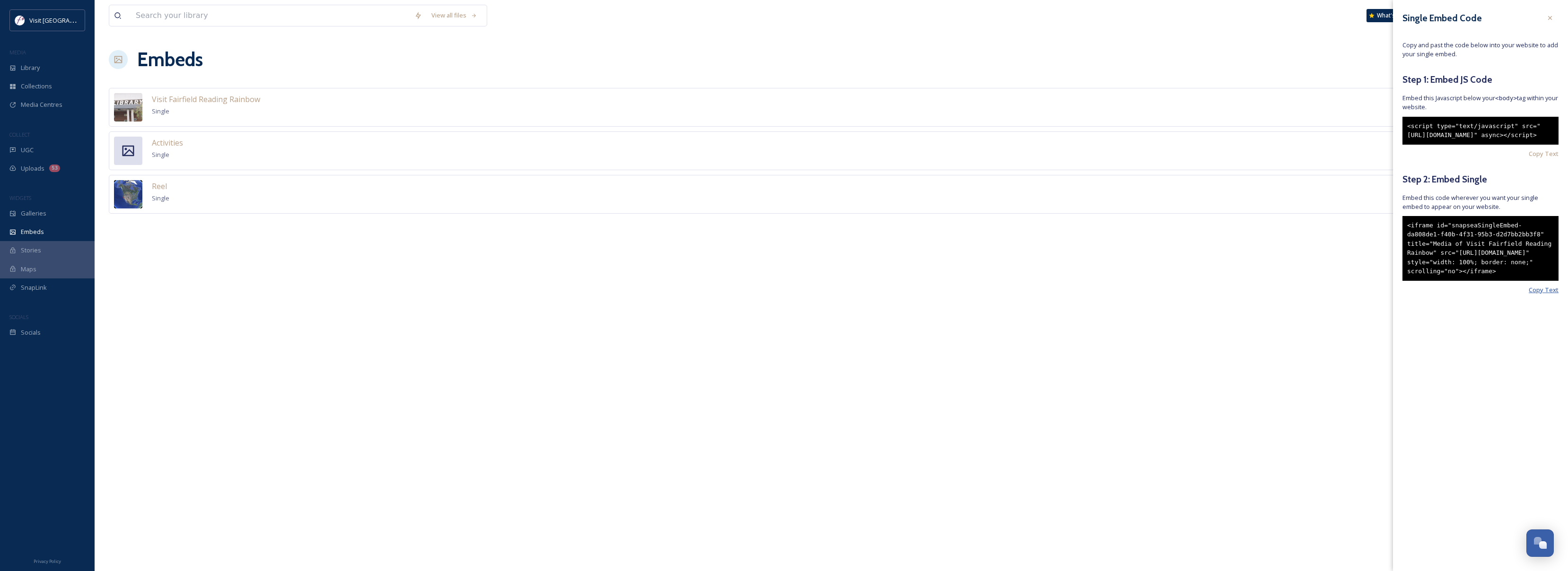
click at [1544, 295] on span "Copy Text" at bounding box center [1544, 289] width 30 height 9
click at [1547, 295] on span "Copy Text" at bounding box center [1544, 289] width 30 height 9
click at [1551, 295] on span "Copy Text" at bounding box center [1544, 289] width 30 height 9
click at [1552, 159] on span "Copy Text" at bounding box center [1544, 153] width 30 height 9
